Goal: Task Accomplishment & Management: Complete application form

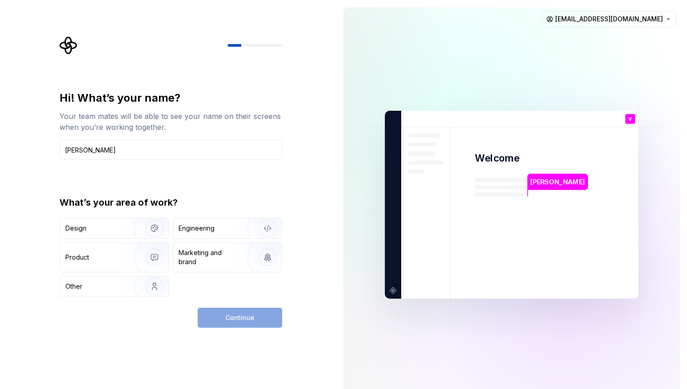
type input "[PERSON_NAME]"
click at [231, 323] on div "Continue" at bounding box center [240, 318] width 85 height 20
click at [211, 229] on div "Engineering" at bounding box center [197, 228] width 36 height 9
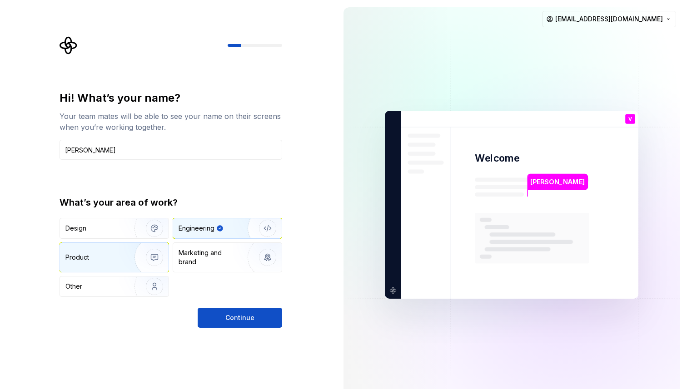
click at [130, 259] on img "button" at bounding box center [148, 257] width 58 height 61
click at [214, 230] on div "Engineering" at bounding box center [197, 228] width 36 height 9
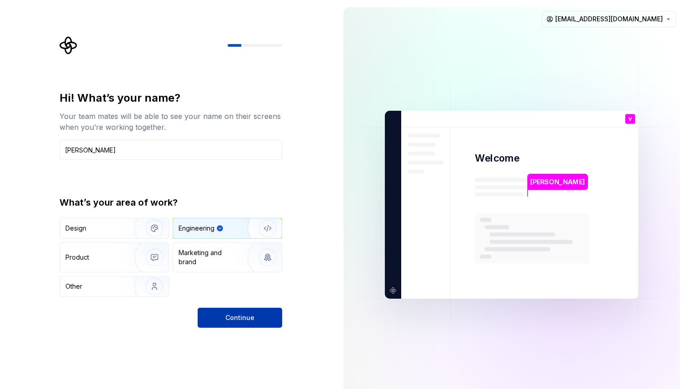
click at [224, 317] on button "Continue" at bounding box center [240, 318] width 85 height 20
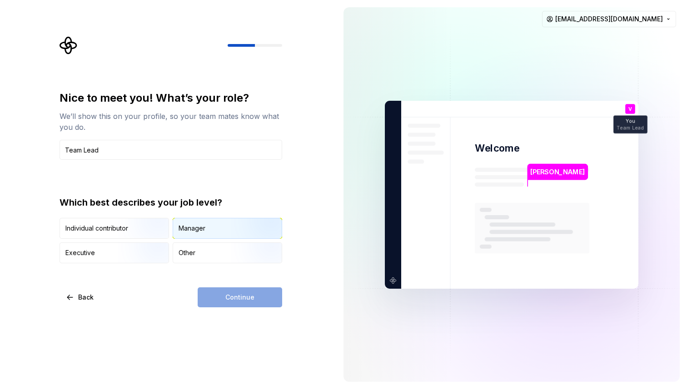
type input "Team Lead"
click at [224, 233] on div "Manager" at bounding box center [227, 229] width 109 height 20
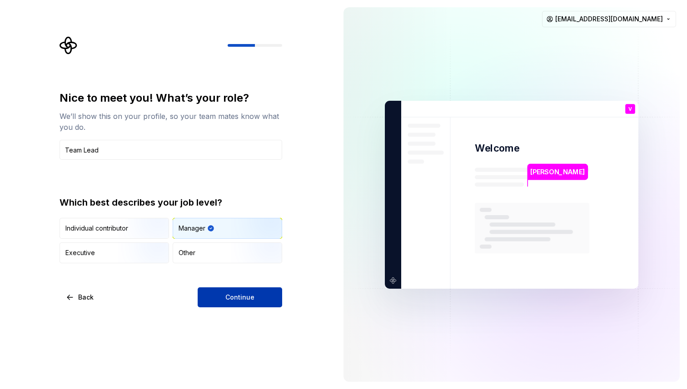
click at [249, 299] on span "Continue" at bounding box center [239, 297] width 29 height 9
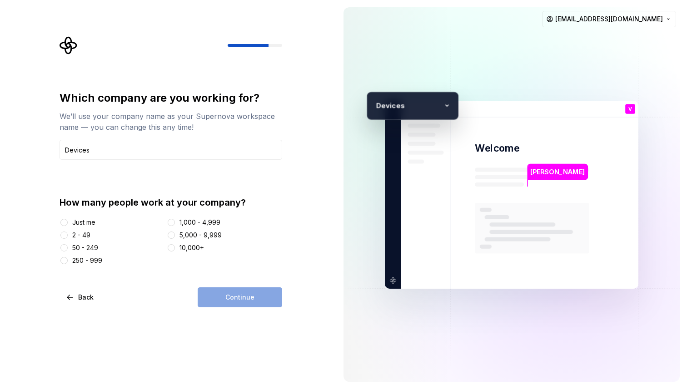
type input "Devices"
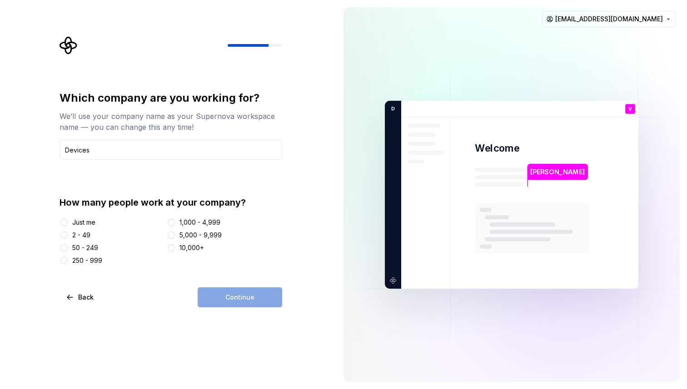
click at [84, 237] on div "2 - 49" at bounding box center [81, 235] width 18 height 9
click at [68, 237] on button "2 - 49" at bounding box center [63, 235] width 7 height 7
type button "2 - 49"
click at [89, 221] on div "Just me" at bounding box center [83, 222] width 23 height 9
click at [68, 221] on button "Just me" at bounding box center [63, 222] width 7 height 7
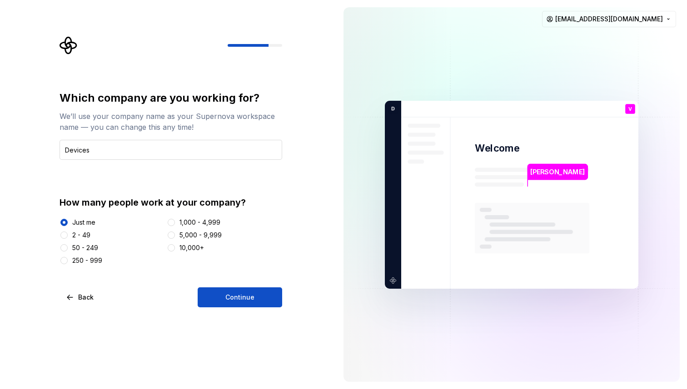
click at [111, 154] on input "Devices" at bounding box center [171, 150] width 223 height 20
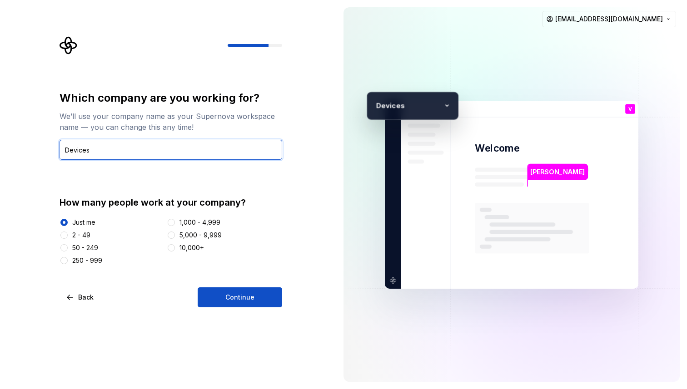
click at [111, 154] on input "Devices" at bounding box center [171, 150] width 223 height 20
type input "Test SuperNova"
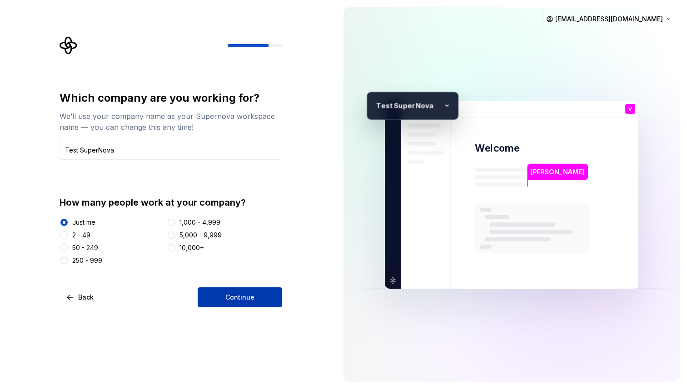
click at [259, 298] on button "Continue" at bounding box center [240, 298] width 85 height 20
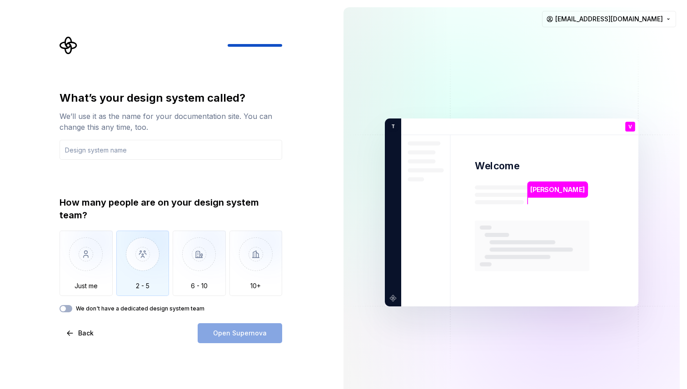
click at [140, 257] on img "button" at bounding box center [142, 261] width 53 height 61
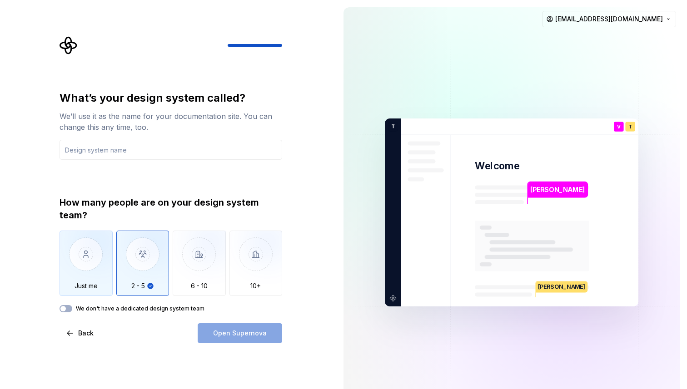
click at [93, 260] on img "button" at bounding box center [86, 261] width 53 height 61
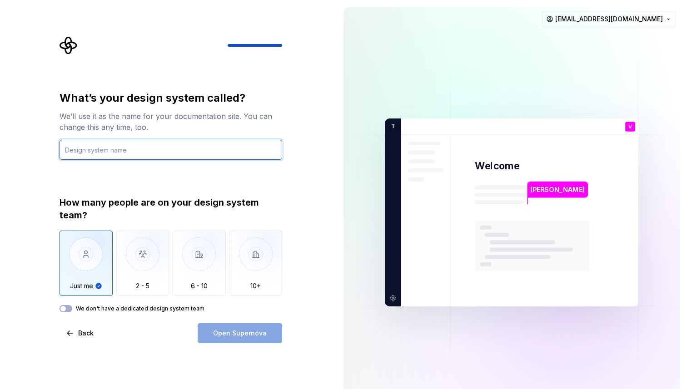
click at [125, 148] on input "text" at bounding box center [171, 150] width 223 height 20
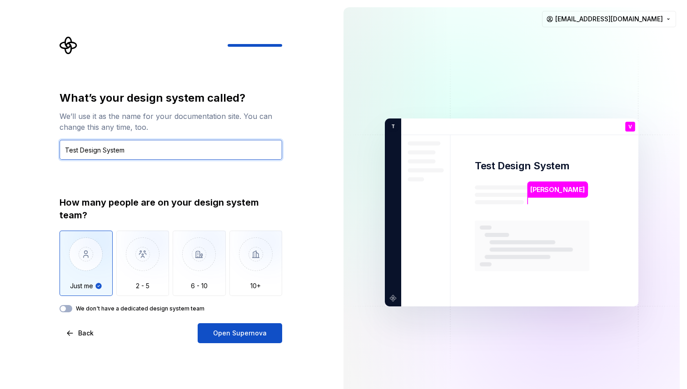
type input "Test Design System"
click at [134, 309] on label "We don't have a dedicated design system team" at bounding box center [140, 308] width 129 height 7
click at [72, 309] on button "We don't have a dedicated design system team" at bounding box center [66, 308] width 13 height 7
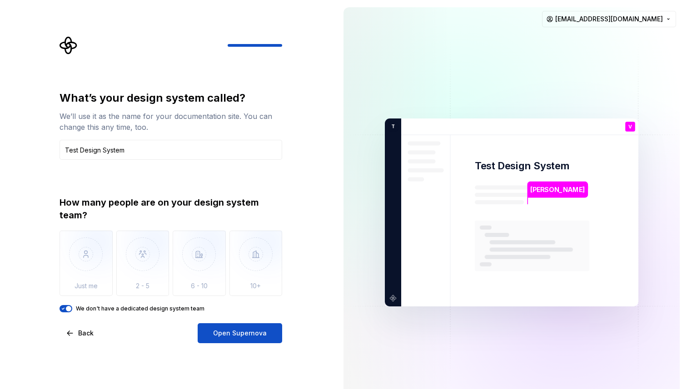
click at [134, 309] on label "We don't have a dedicated design system team" at bounding box center [140, 308] width 129 height 7
click at [72, 309] on button "We don't have a dedicated design system team" at bounding box center [66, 308] width 13 height 7
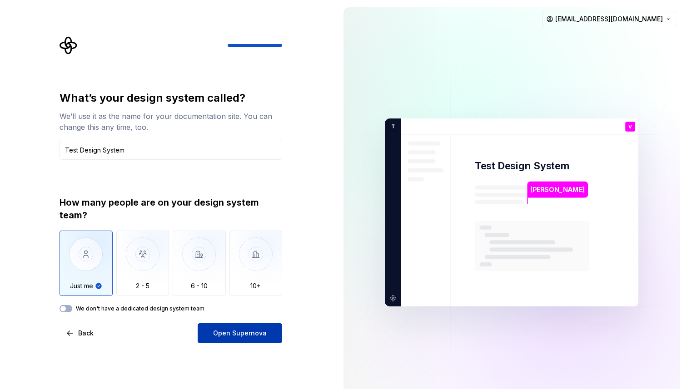
click at [264, 336] on span "Open Supernova" at bounding box center [240, 333] width 54 height 9
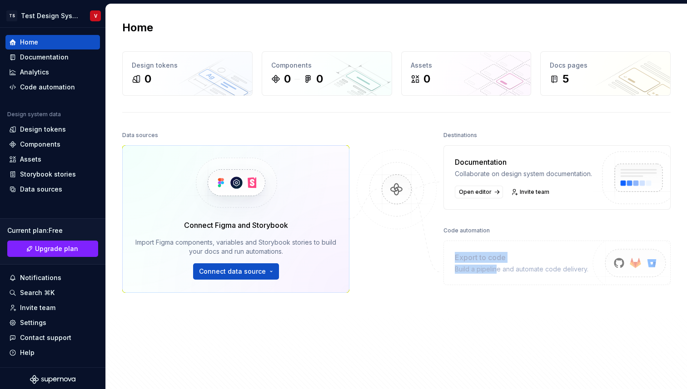
drag, startPoint x: 444, startPoint y: 264, endPoint x: 491, endPoint y: 280, distance: 50.0
click at [491, 280] on div "Export to code Build a pipeline and automate code delivery." at bounding box center [556, 263] width 227 height 45
click at [495, 285] on div "Export to code Build a pipeline and automate code delivery." at bounding box center [556, 263] width 227 height 45
click at [57, 88] on div "Code automation" at bounding box center [47, 87] width 55 height 9
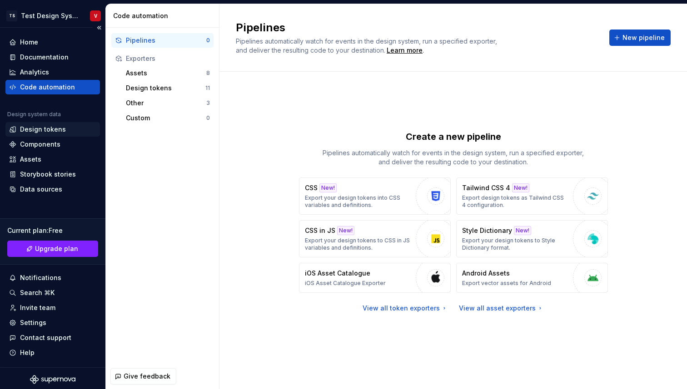
click at [51, 124] on div "Design tokens" at bounding box center [52, 129] width 95 height 15
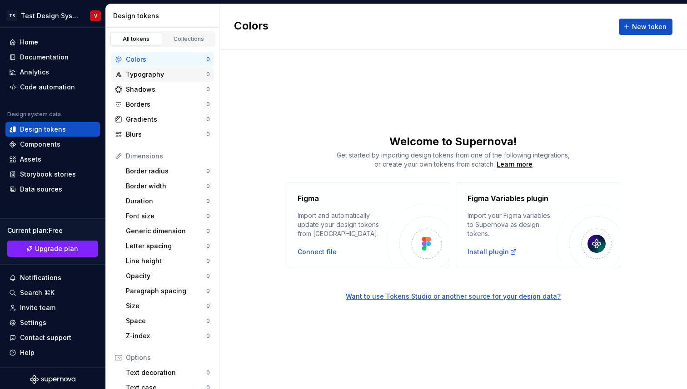
click at [151, 77] on div "Typography" at bounding box center [166, 74] width 80 height 9
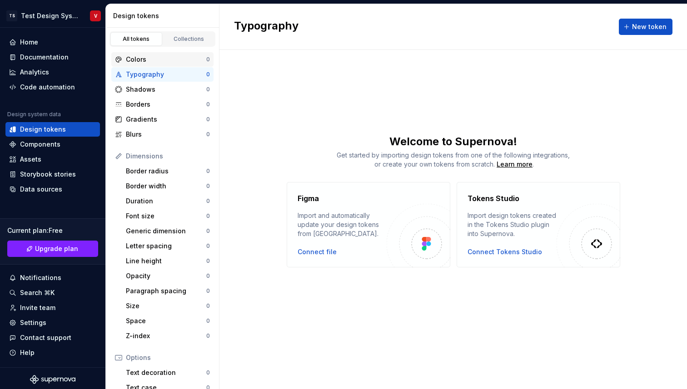
click at [150, 60] on div "Colors" at bounding box center [166, 59] width 80 height 9
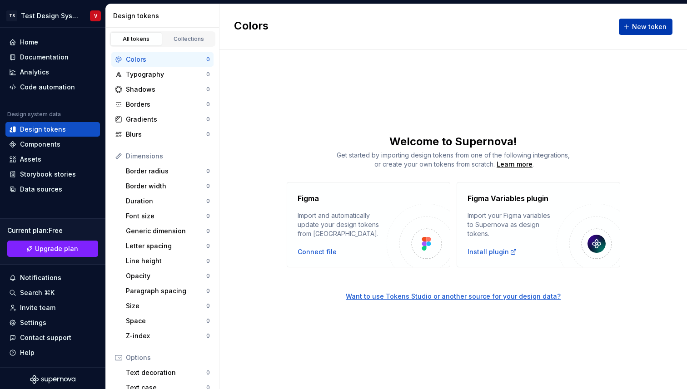
click at [641, 26] on span "New token" at bounding box center [649, 26] width 35 height 9
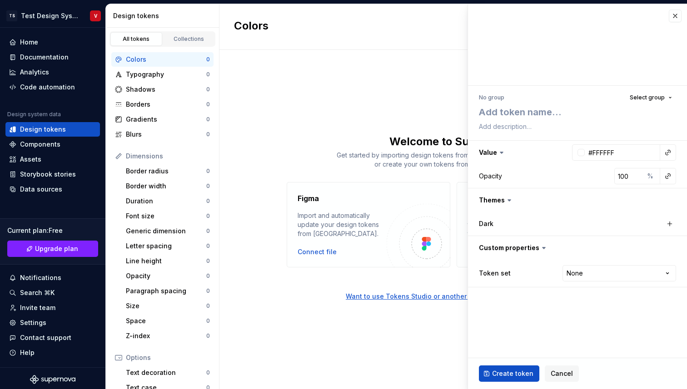
type textarea "*"
type textarea "p"
type textarea "*"
type textarea "pr"
type textarea "*"
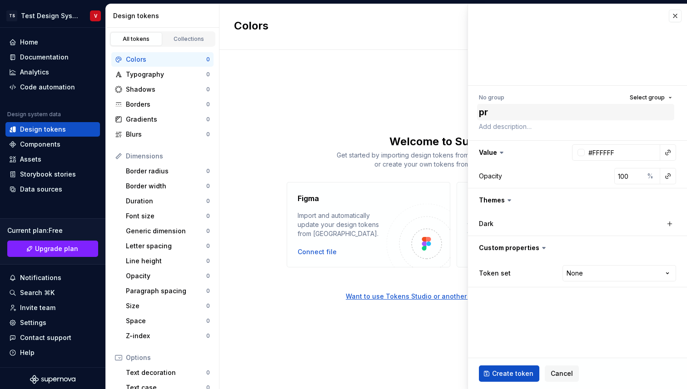
type textarea "pri"
type textarea "*"
type textarea "prim"
type textarea "*"
type textarea "prima"
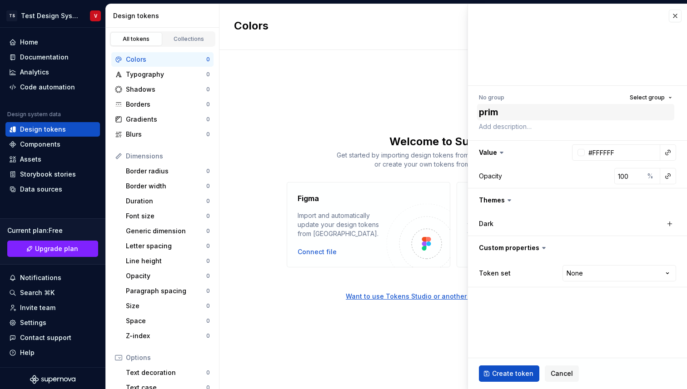
type textarea "*"
type textarea "primar"
type textarea "*"
type textarea "primart"
type textarea "*"
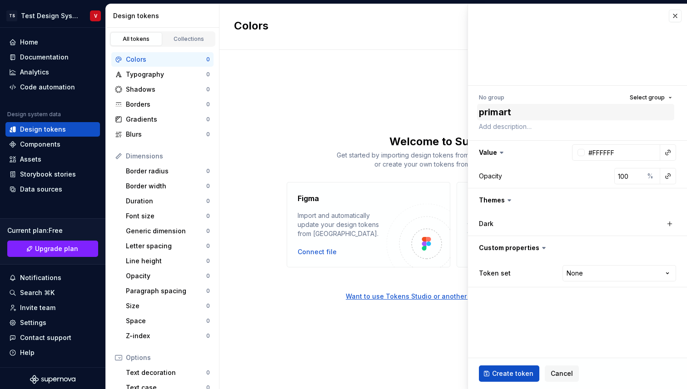
type textarea "primar"
type textarea "*"
type textarea "primary"
type textarea "*"
type textarea "primary"
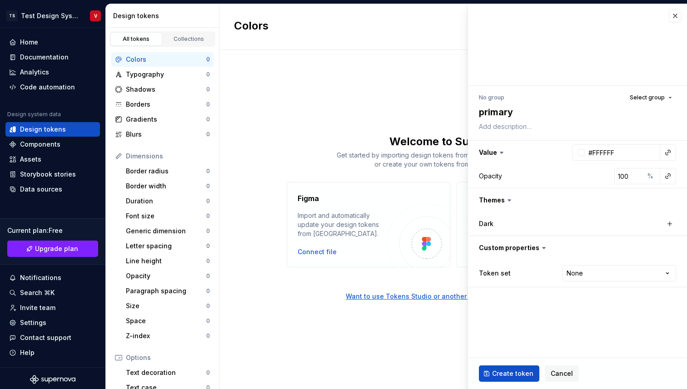
click at [486, 226] on label "Dark" at bounding box center [486, 223] width 15 height 9
click at [510, 198] on icon at bounding box center [509, 200] width 9 height 9
click at [508, 200] on icon at bounding box center [509, 200] width 3 height 1
click at [505, 229] on div "Dark" at bounding box center [577, 224] width 197 height 13
click at [509, 203] on icon at bounding box center [509, 200] width 9 height 9
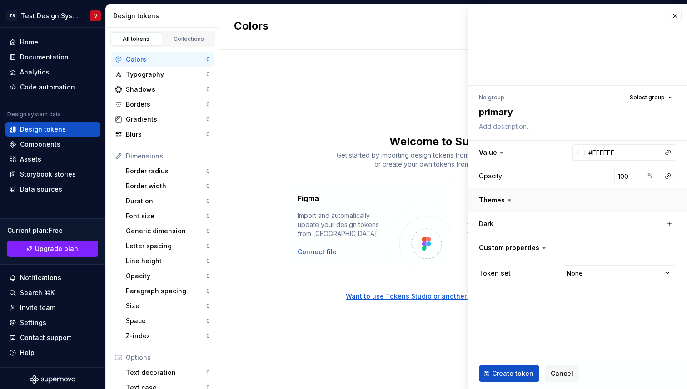
click at [501, 199] on button "button" at bounding box center [577, 201] width 219 height 24
click at [670, 224] on button "button" at bounding box center [669, 224] width 13 height 13
type textarea "*"
click at [524, 227] on div "Dark" at bounding box center [523, 223] width 89 height 9
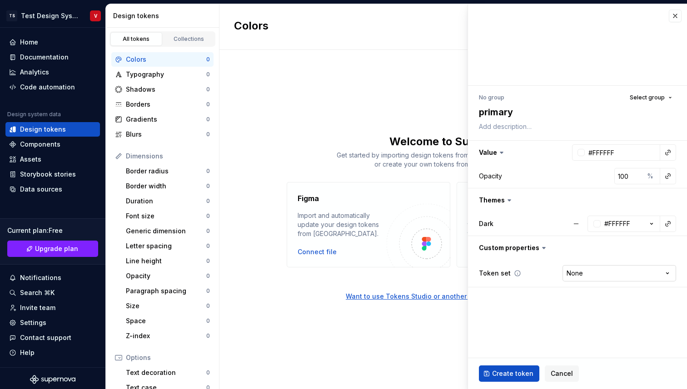
click at [575, 272] on html "TS Test Design System V Home Documentation Analytics Code automation Design sys…" at bounding box center [343, 194] width 687 height 389
select select "**********"
click at [670, 91] on button "Select group" at bounding box center [651, 97] width 50 height 13
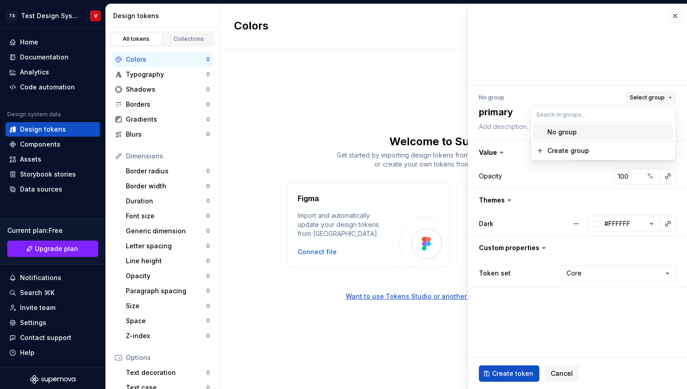
click at [670, 93] on button "Select group" at bounding box center [651, 97] width 50 height 13
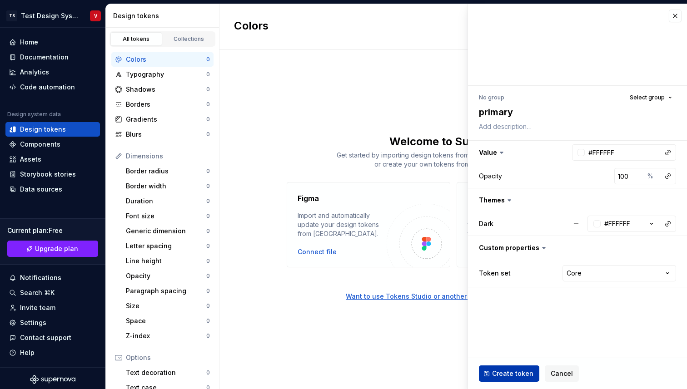
click at [495, 368] on button "Create token" at bounding box center [509, 374] width 60 height 16
type textarea "*"
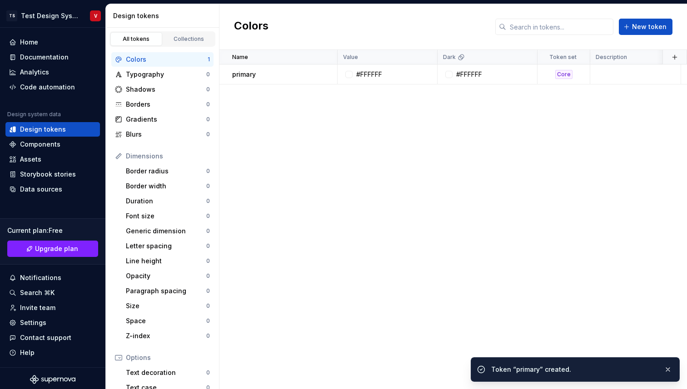
click at [281, 214] on div "Name Value Dark Token set Description Last updated primary #FFFFFF #FFFFFF Core…" at bounding box center [453, 219] width 468 height 339
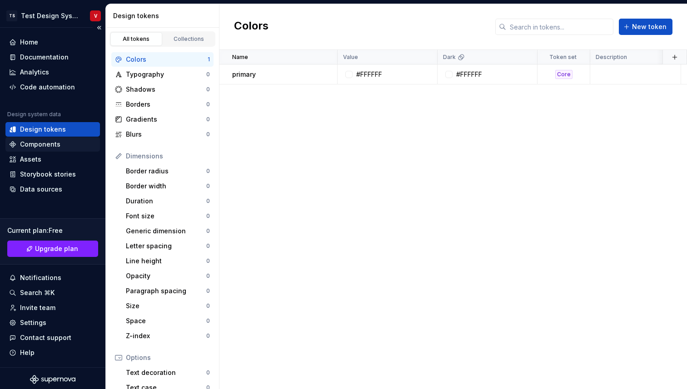
click at [54, 148] on div "Components" at bounding box center [40, 144] width 40 height 9
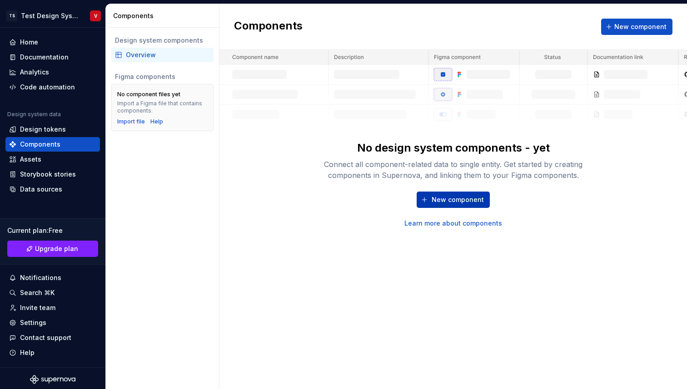
click at [468, 199] on span "New component" at bounding box center [458, 199] width 52 height 9
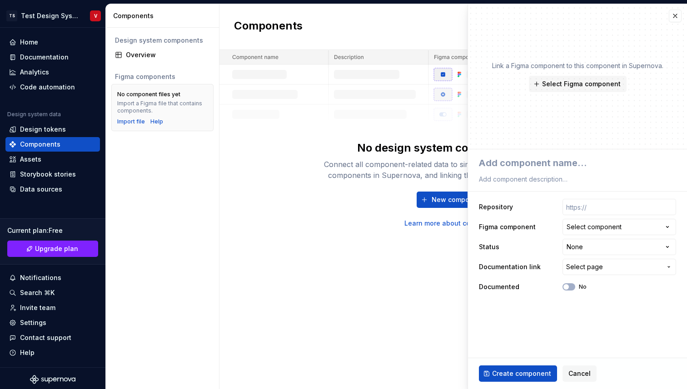
click at [346, 194] on div "New component Learn more about components" at bounding box center [453, 210] width 291 height 36
click at [673, 18] on button "button" at bounding box center [675, 16] width 13 height 13
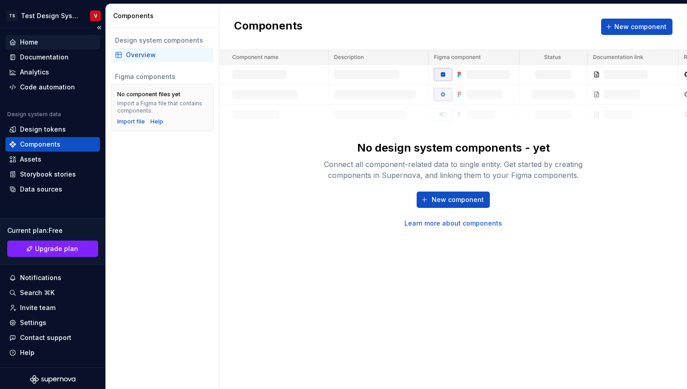
click at [38, 42] on div "Home" at bounding box center [52, 42] width 87 height 9
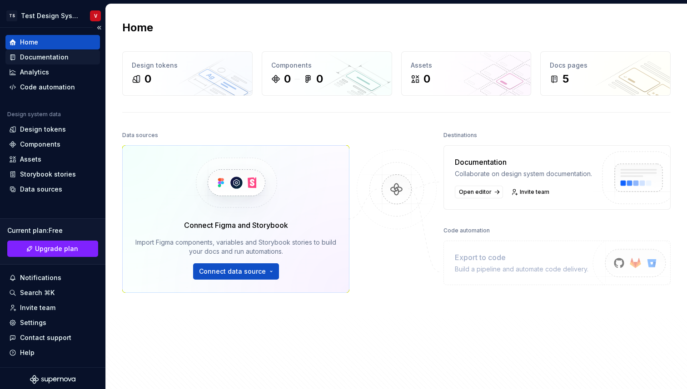
click at [46, 57] on div "Documentation" at bounding box center [44, 57] width 49 height 9
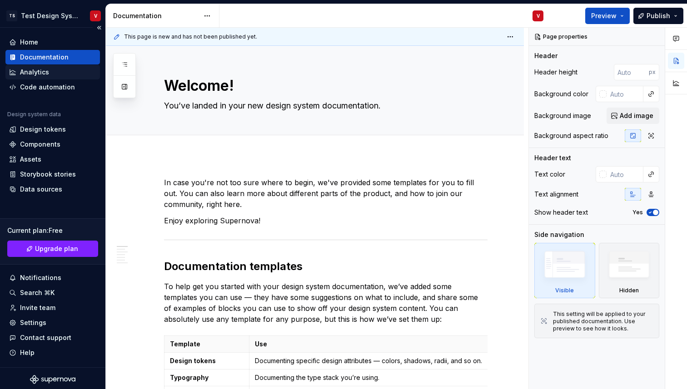
click at [48, 75] on div "Analytics" at bounding box center [34, 72] width 29 height 9
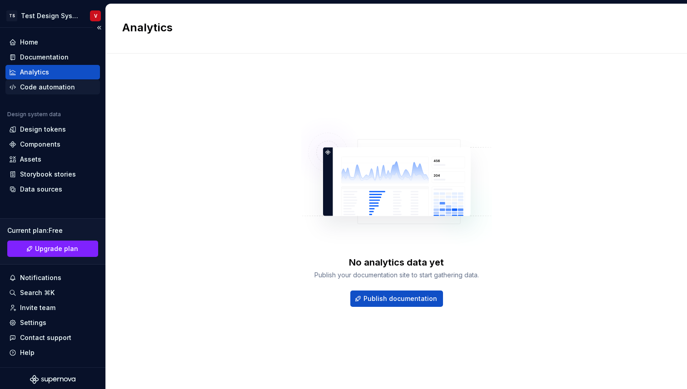
click at [46, 89] on div "Code automation" at bounding box center [47, 87] width 55 height 9
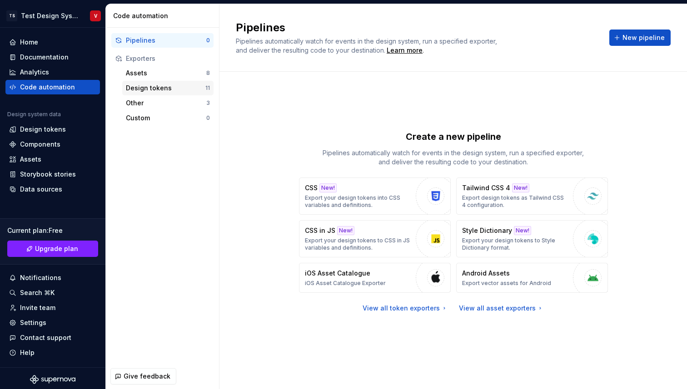
click at [156, 91] on div "Design tokens" at bounding box center [166, 88] width 80 height 9
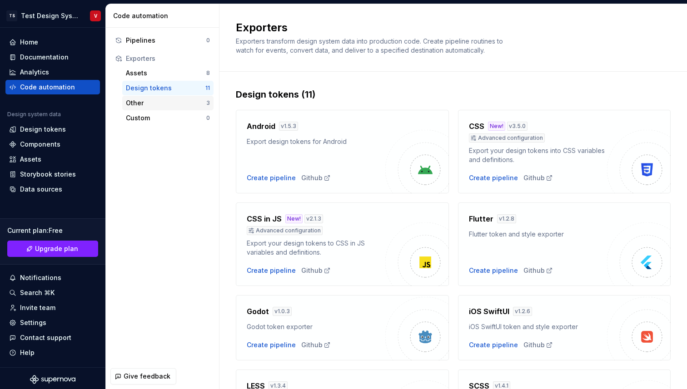
click at [173, 104] on div "Other" at bounding box center [166, 103] width 80 height 9
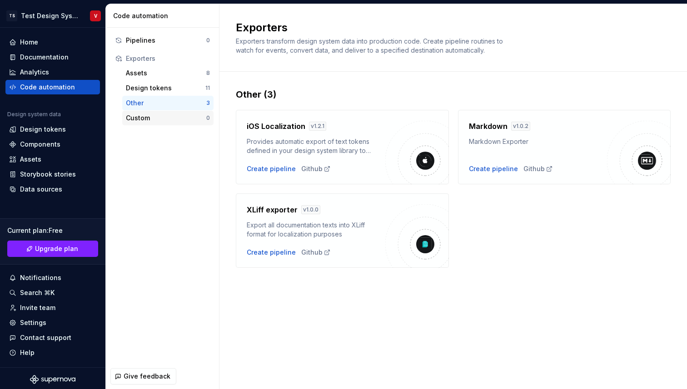
click at [171, 118] on div "Custom" at bounding box center [166, 118] width 80 height 9
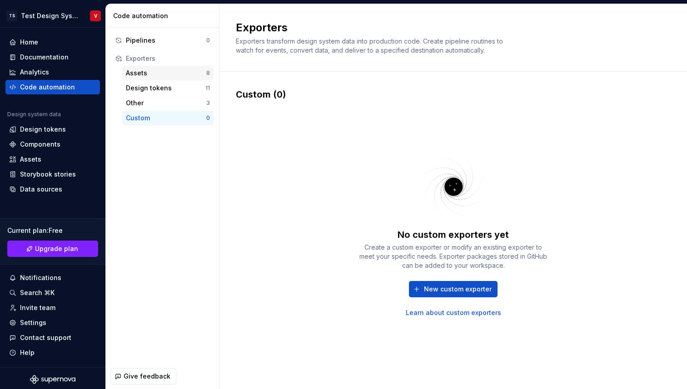
click at [159, 76] on div "Assets" at bounding box center [166, 73] width 80 height 9
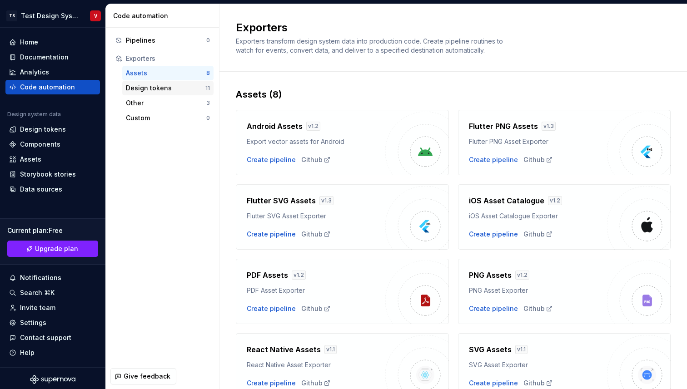
click at [160, 90] on div "Design tokens" at bounding box center [166, 88] width 80 height 9
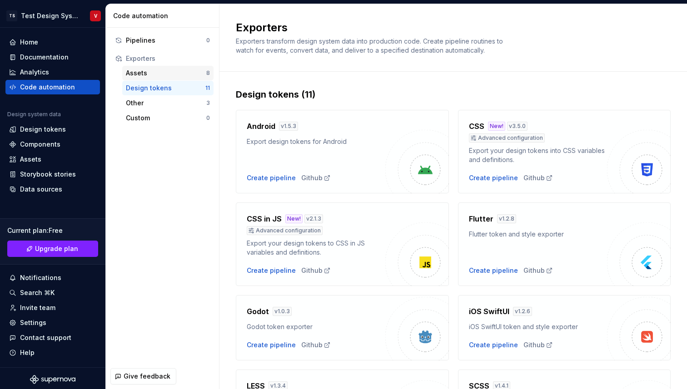
click at [160, 73] on div "Assets" at bounding box center [166, 73] width 80 height 9
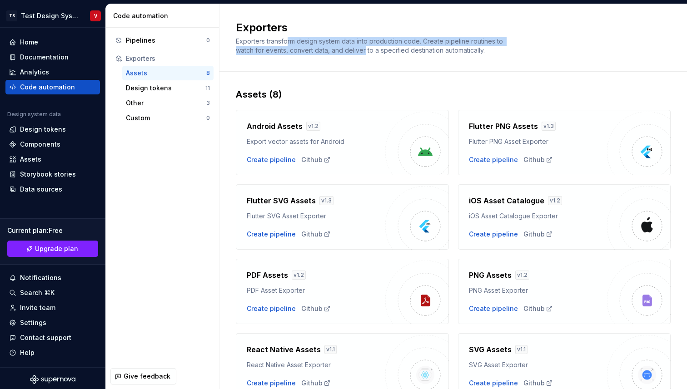
drag, startPoint x: 286, startPoint y: 42, endPoint x: 364, endPoint y: 49, distance: 78.4
click at [364, 49] on span "Exporters transform design system data into production code. Create pipeline ro…" at bounding box center [370, 45] width 269 height 17
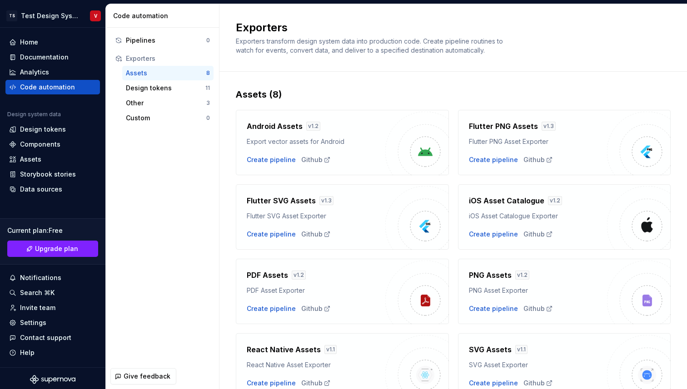
click at [369, 52] on span "Exporters transform design system data into production code. Create pipeline ro…" at bounding box center [370, 45] width 269 height 17
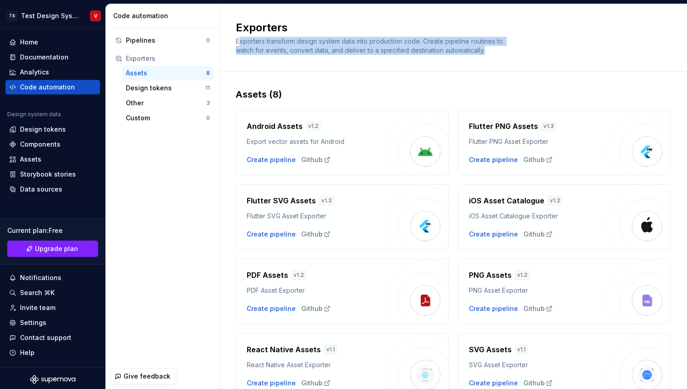
drag, startPoint x: 500, startPoint y: 55, endPoint x: 239, endPoint y: 42, distance: 260.7
click at [239, 42] on div "Exporters transform design system data into production code. Create pipeline ro…" at bounding box center [372, 46] width 273 height 18
click at [329, 61] on div "Exporters Exporters transform design system data into production code. Create p…" at bounding box center [453, 38] width 468 height 68
drag, startPoint x: 499, startPoint y: 51, endPoint x: 229, endPoint y: 39, distance: 269.7
click at [229, 39] on div "Exporters Exporters transform design system data into production code. Create p…" at bounding box center [453, 38] width 468 height 68
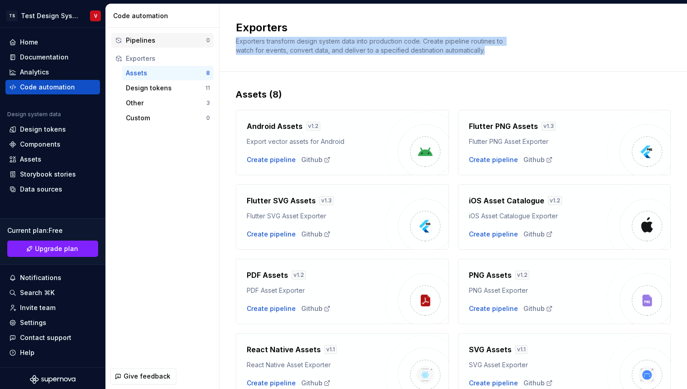
click at [156, 45] on div "Pipelines" at bounding box center [166, 40] width 80 height 9
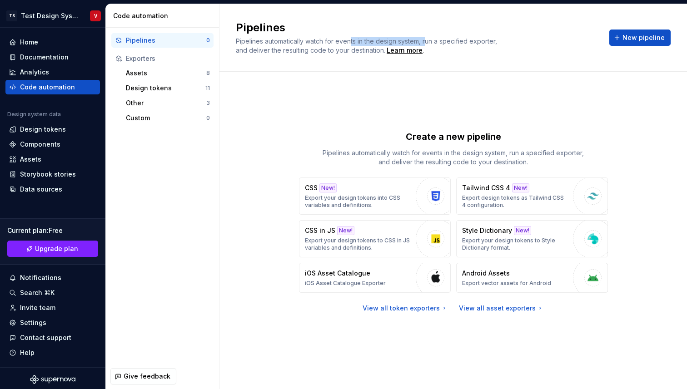
drag, startPoint x: 378, startPoint y: 41, endPoint x: 426, endPoint y: 41, distance: 48.2
click at [426, 41] on span "Pipelines automatically watch for events in the design system, run a specified …" at bounding box center [367, 45] width 263 height 17
click at [454, 60] on div "Pipelines Pipelines automatically watch for events in the design system, run a …" at bounding box center [453, 38] width 468 height 68
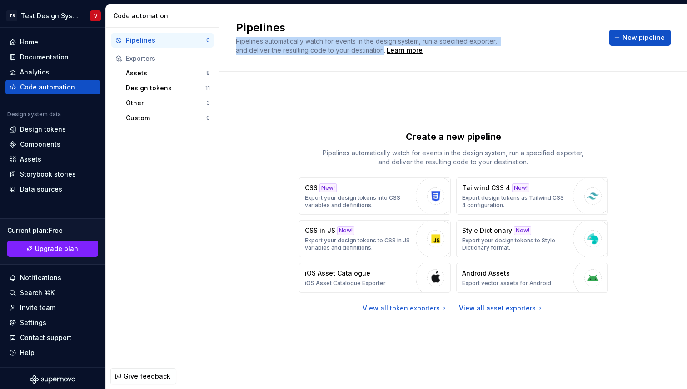
drag, startPoint x: 356, startPoint y: 52, endPoint x: 236, endPoint y: 43, distance: 120.3
click at [236, 43] on span "Pipelines automatically watch for events in the design system, run a specified …" at bounding box center [367, 45] width 263 height 17
click at [30, 55] on div "Documentation" at bounding box center [44, 57] width 49 height 9
type textarea "*"
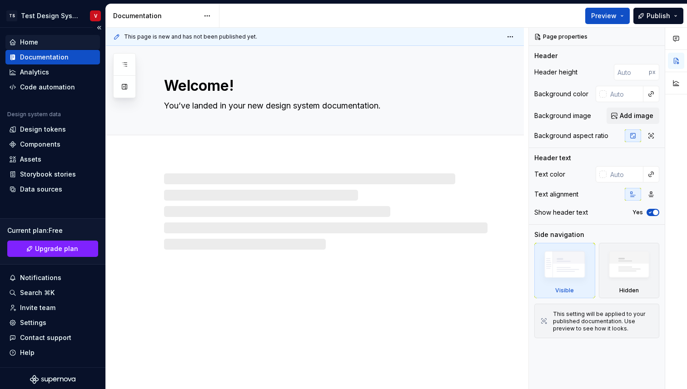
click at [30, 42] on div "Home" at bounding box center [29, 42] width 18 height 9
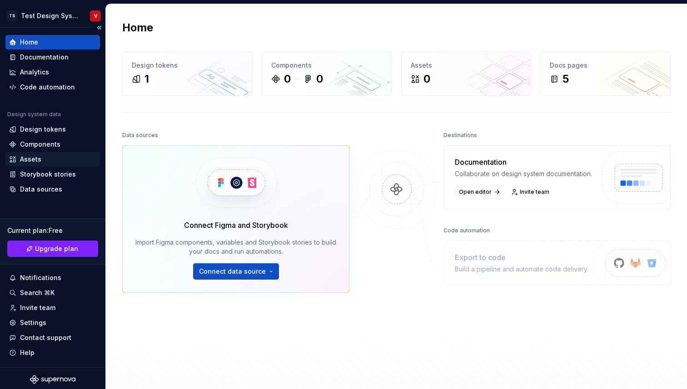
click at [40, 155] on div "Assets" at bounding box center [30, 159] width 21 height 9
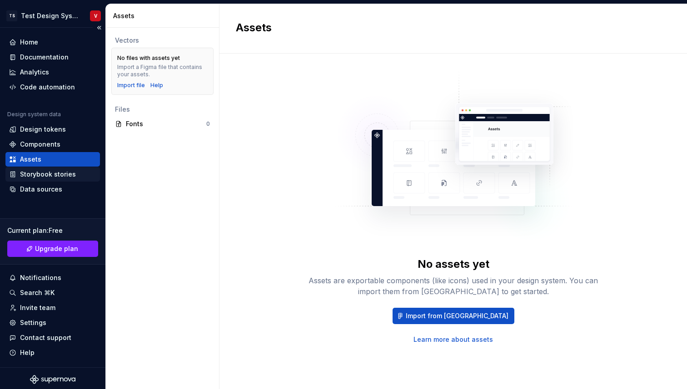
click at [48, 176] on div "Storybook stories" at bounding box center [48, 174] width 56 height 9
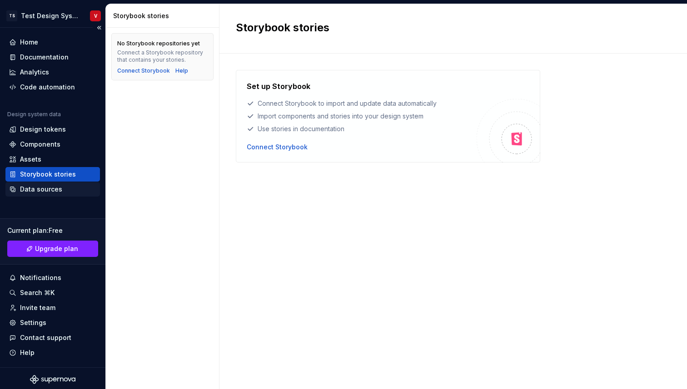
click at [42, 189] on div "Data sources" at bounding box center [41, 189] width 42 height 9
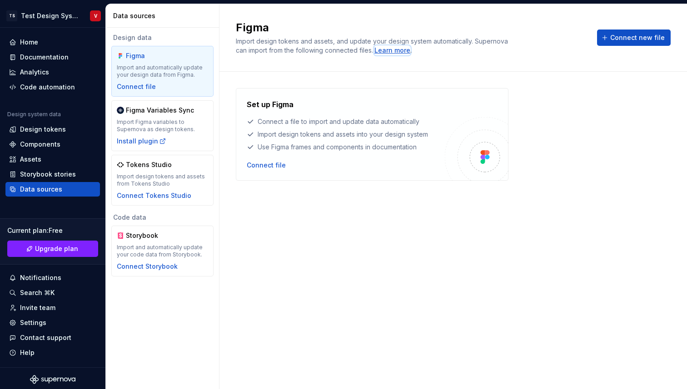
click at [410, 50] on div "Learn more" at bounding box center [392, 50] width 36 height 9
click at [95, 31] on button "Collapse sidebar" at bounding box center [99, 27] width 13 height 13
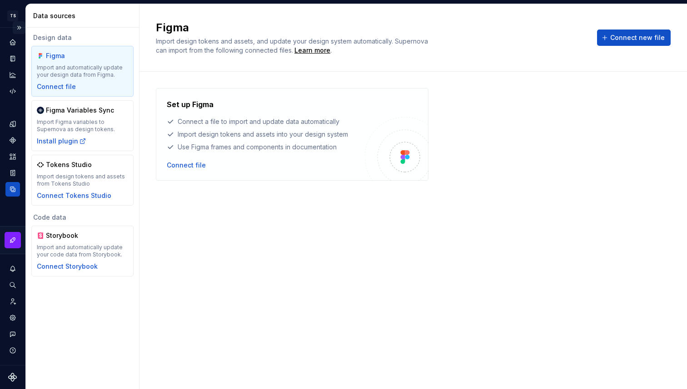
click at [19, 27] on button "Expand sidebar" at bounding box center [19, 27] width 13 height 13
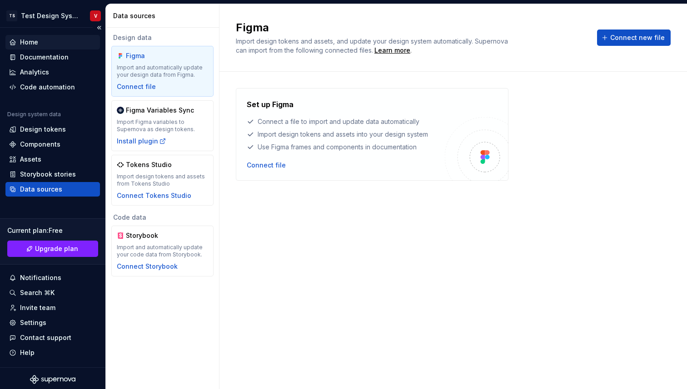
click at [37, 38] on div "Home" at bounding box center [29, 42] width 18 height 9
